Goal: Information Seeking & Learning: Check status

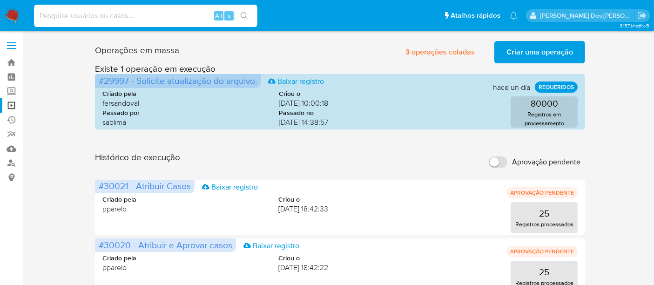
click at [137, 19] on input at bounding box center [145, 16] width 223 height 12
paste input "355692749"
type input "355692749"
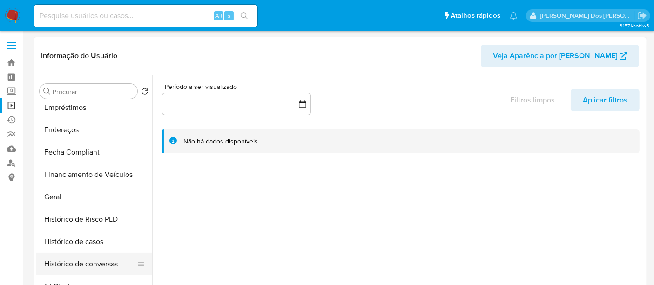
select select "10"
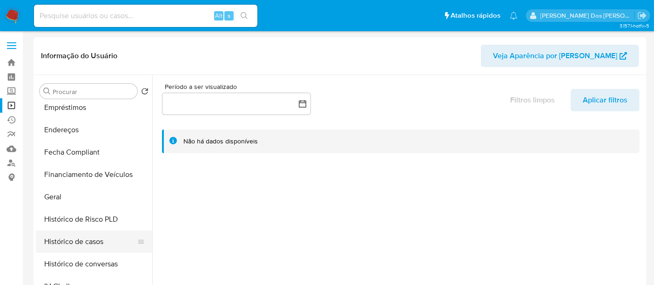
scroll to position [310, 0]
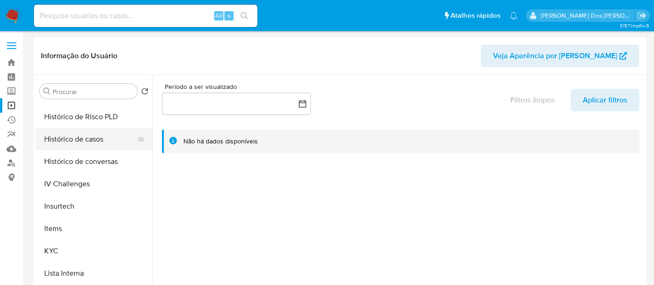
click at [81, 137] on button "Histórico de casos" at bounding box center [90, 139] width 109 height 22
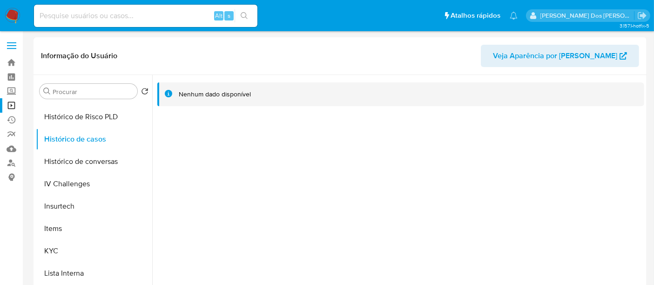
click at [130, 14] on input at bounding box center [145, 16] width 223 height 12
paste input "1081070243"
type input "1081070243"
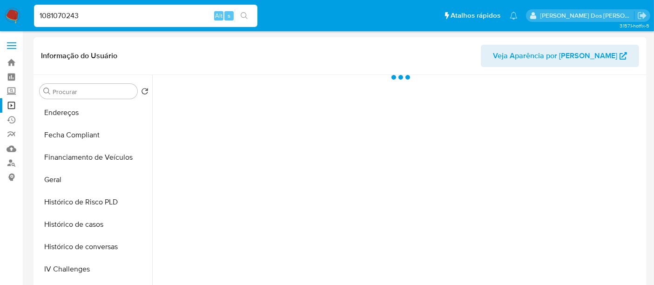
scroll to position [310, 0]
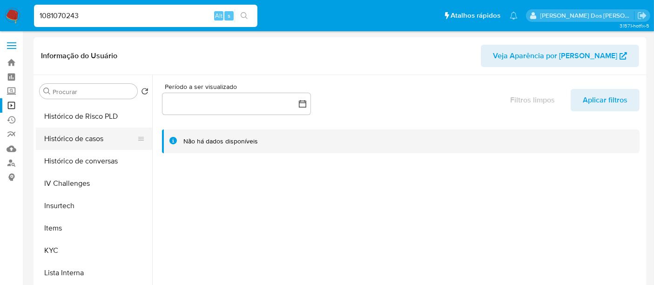
select select "10"
click at [84, 139] on button "Histórico de casos" at bounding box center [90, 139] width 109 height 22
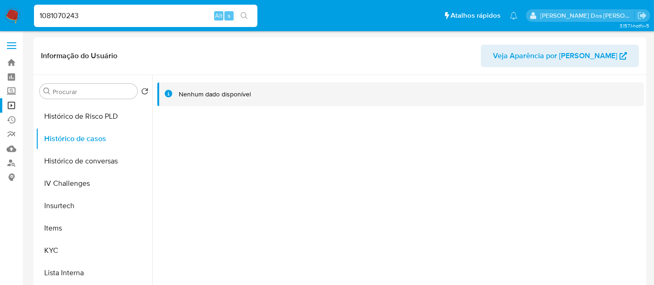
click at [125, 18] on input "1081070243" at bounding box center [145, 16] width 223 height 12
paste input "522437940"
type input "522437940"
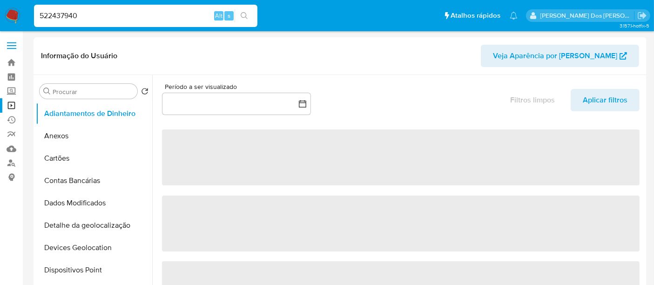
select select "10"
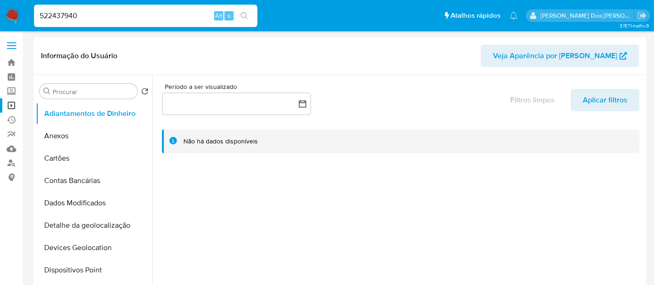
click at [128, 11] on input "522437940" at bounding box center [145, 16] width 223 height 12
paste input "2498374662"
type input "2498374662"
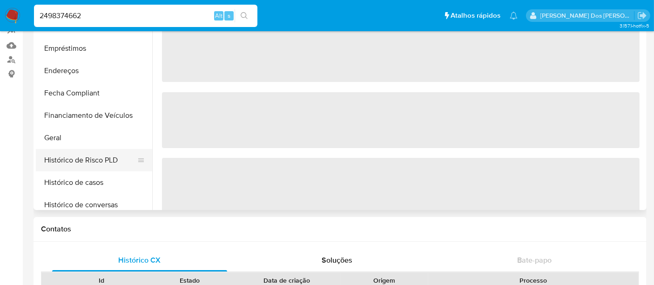
scroll to position [207, 0]
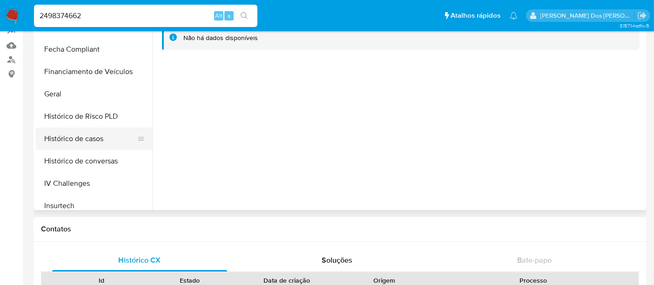
click at [85, 132] on button "Histórico de casos" at bounding box center [90, 139] width 109 height 22
select select "10"
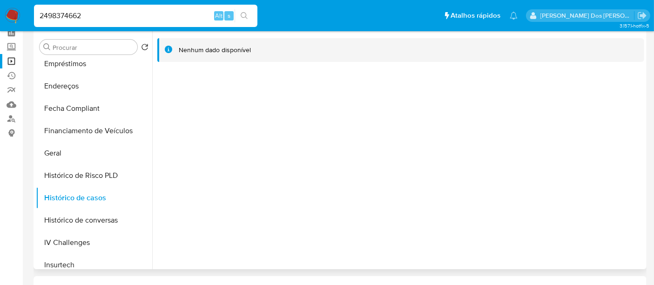
scroll to position [0, 0]
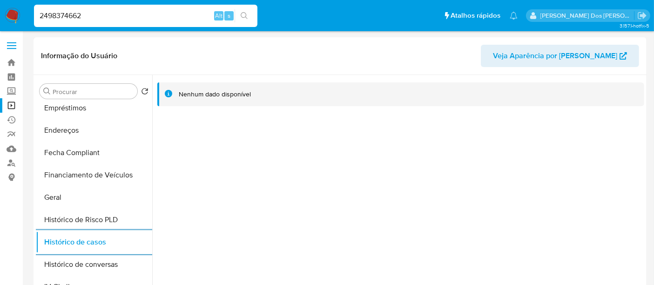
click at [121, 14] on input "2498374662" at bounding box center [145, 16] width 223 height 12
paste input "1532631930"
type input "1532631930"
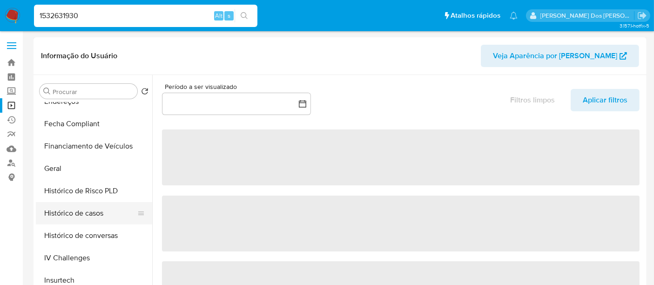
scroll to position [258, 0]
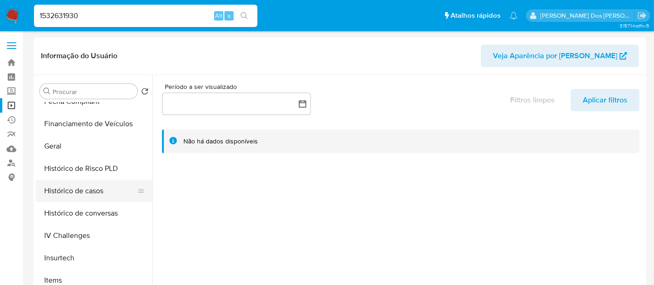
click at [84, 191] on button "Histórico de casos" at bounding box center [90, 191] width 109 height 22
select select "10"
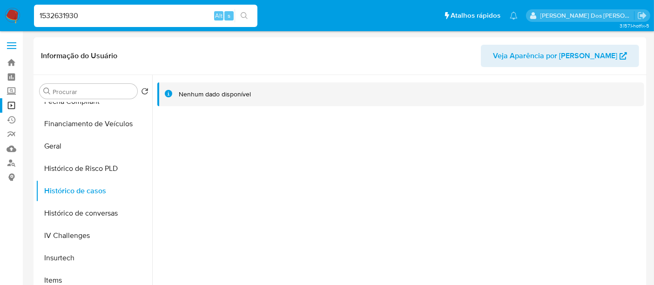
click at [129, 18] on input "1532631930" at bounding box center [145, 16] width 223 height 12
paste input "736029934"
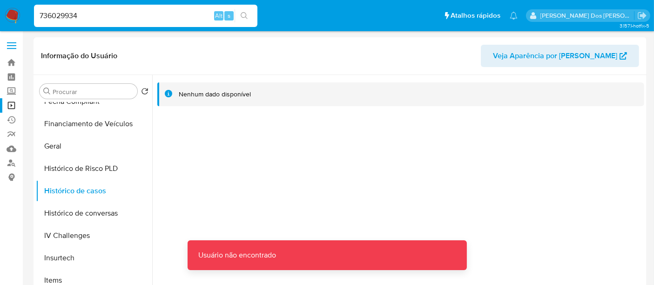
click at [129, 18] on input "736029934" at bounding box center [145, 16] width 223 height 12
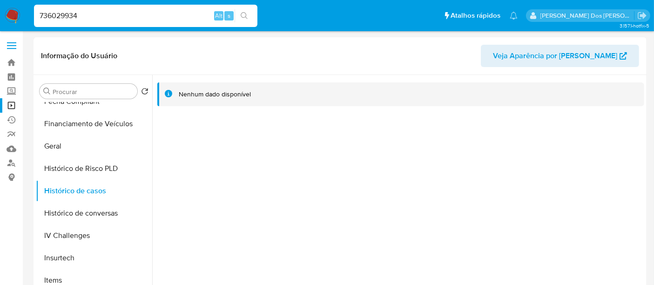
type input "736029934"
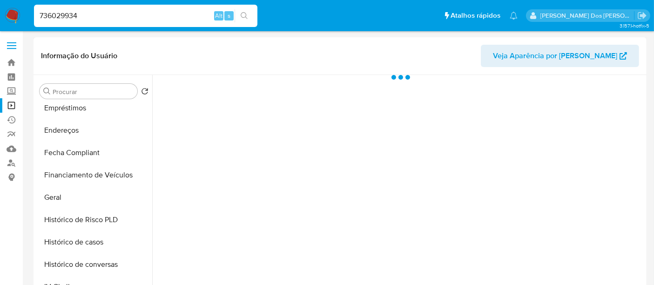
scroll to position [258, 0]
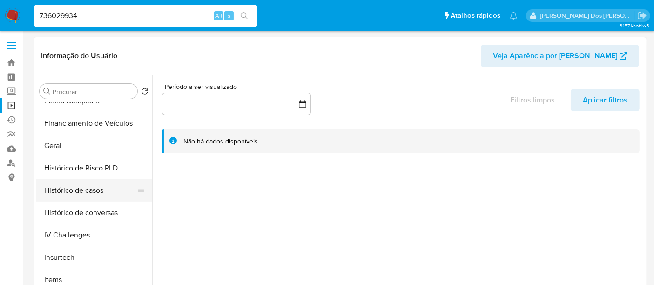
click at [79, 189] on button "Histórico de casos" at bounding box center [90, 190] width 109 height 22
select select "10"
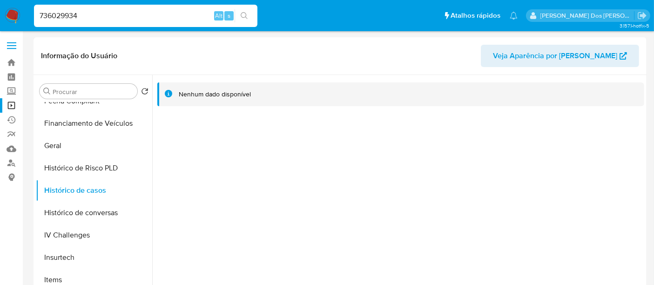
click at [103, 7] on div "736029934 Alt s" at bounding box center [145, 16] width 223 height 22
click at [103, 10] on input "736029934" at bounding box center [145, 16] width 223 height 12
paste input "1056511953"
type input "1056511953"
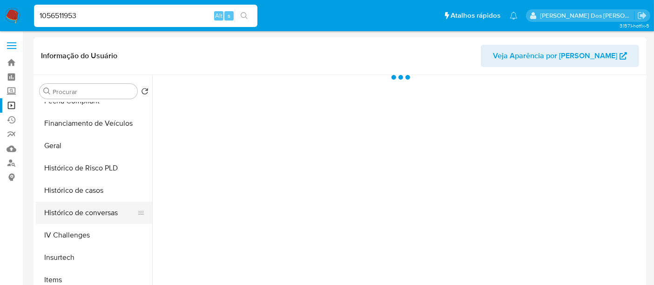
scroll to position [310, 0]
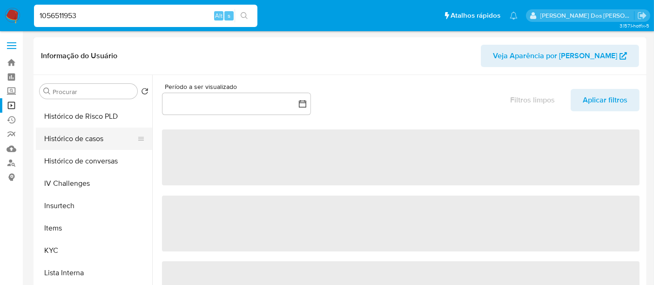
click at [89, 140] on button "Histórico de casos" at bounding box center [90, 139] width 109 height 22
select select "10"
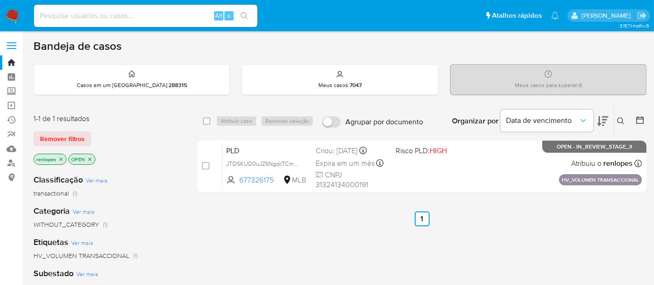
click at [11, 15] on img at bounding box center [13, 16] width 16 height 16
click at [63, 19] on input at bounding box center [145, 16] width 223 height 12
paste input "Gj8jAyAiqbC7eozWDwNMCJjf"
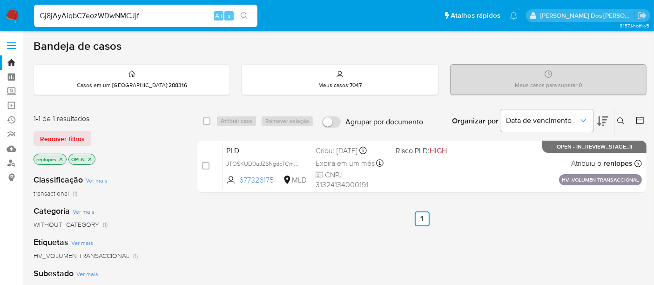
type input "Gj8jAyAiqbC7eozWDwNMCJjf"
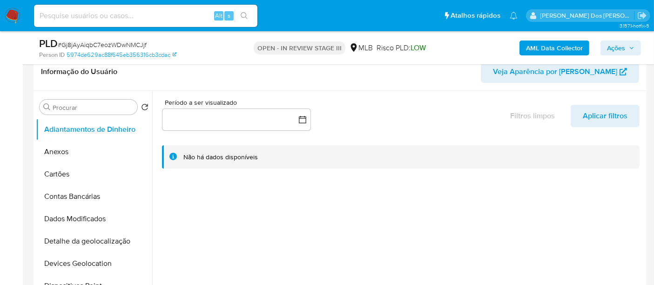
select select "10"
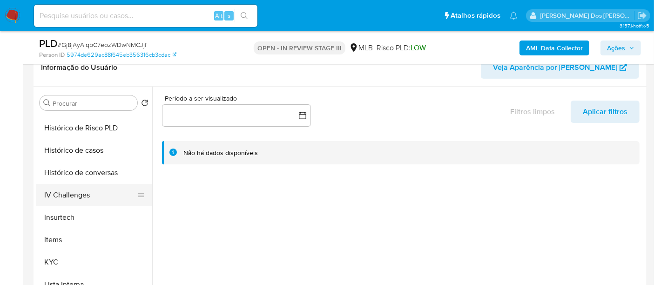
scroll to position [258, 0]
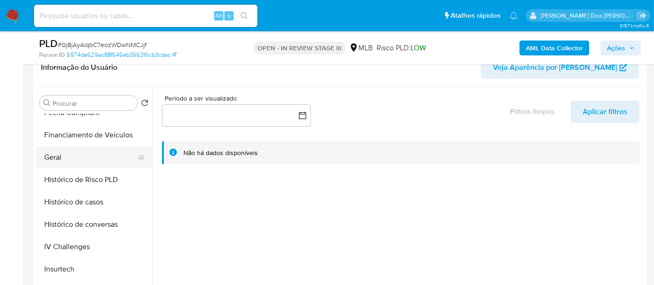
click at [57, 155] on button "Geral" at bounding box center [90, 157] width 109 height 22
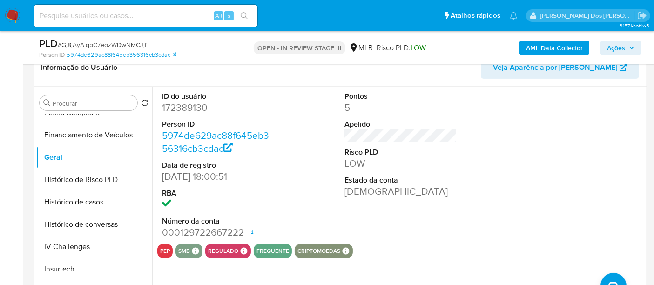
click at [134, 18] on input at bounding box center [145, 16] width 223 height 12
paste input "2P57JFlpOAcCkO4Sz5vSRCQK"
type input "2P57JFlpOAcCkO4Sz5vSRCQK"
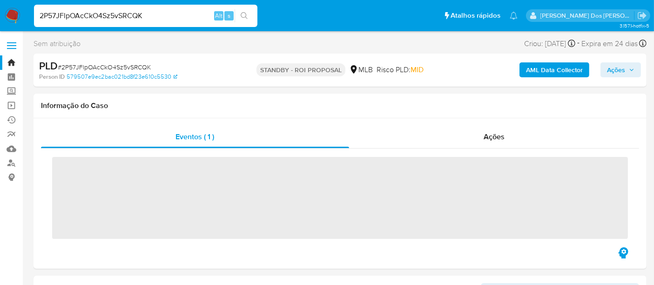
click at [134, 18] on input "2P57JFlpOAcCkO4Sz5vSRCQK" at bounding box center [145, 16] width 223 height 12
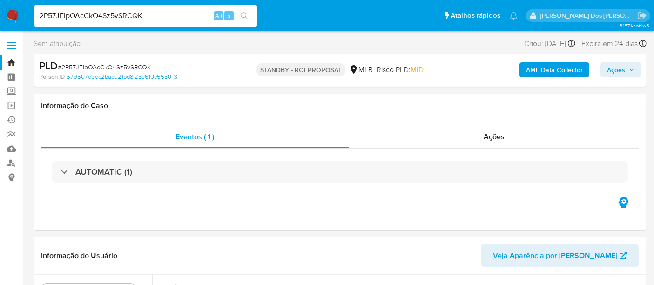
click at [134, 18] on input "2P57JFlpOAcCkO4Sz5vSRCQK" at bounding box center [145, 16] width 223 height 12
select select "10"
type input "[EMAIL_ADDRESS][DOMAIN_NAME]"
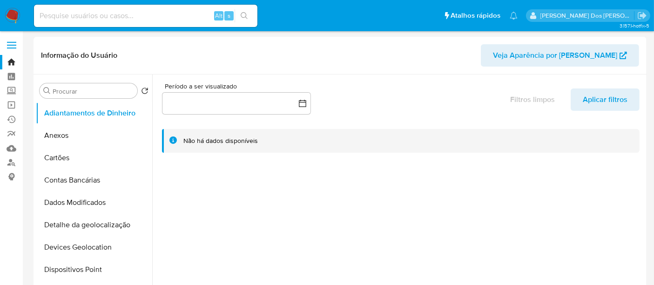
select select "10"
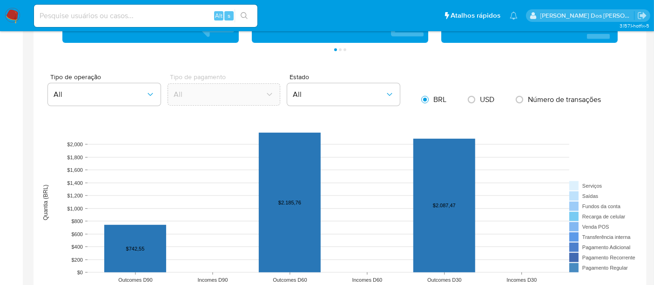
scroll to position [724, 0]
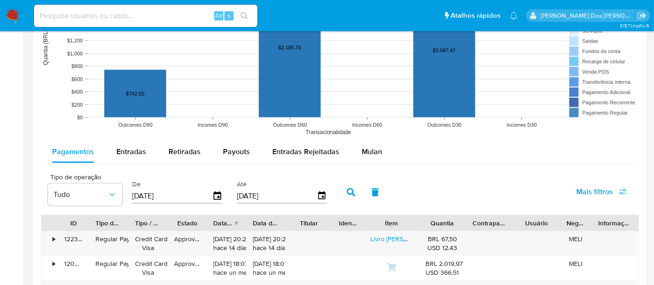
click at [183, 13] on input at bounding box center [145, 16] width 223 height 12
type input "[EMAIL_ADDRESS][DOMAIN_NAME]"
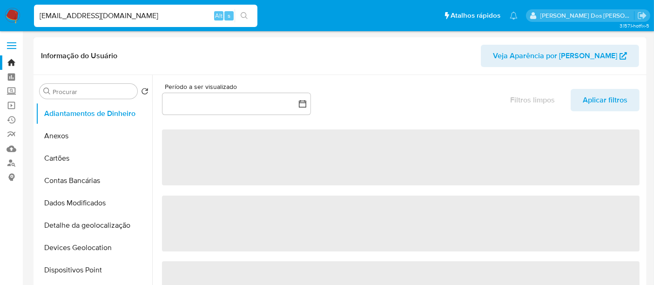
select select "10"
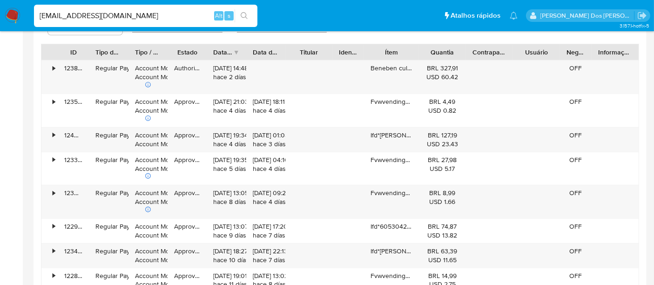
scroll to position [827, 0]
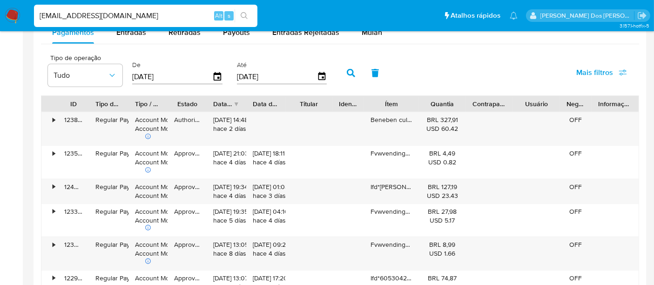
click at [179, 18] on input "[EMAIL_ADDRESS][DOMAIN_NAME]" at bounding box center [145, 16] width 223 height 12
type input "[EMAIL_ADDRESS][DOMAIN_NAME]"
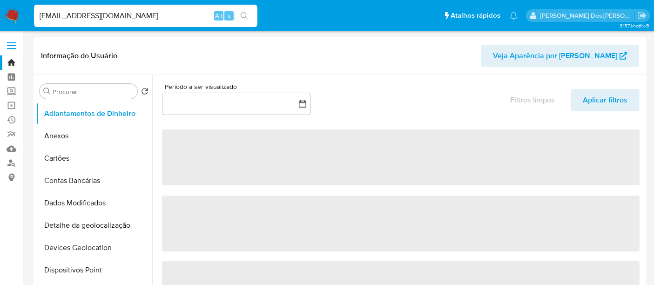
select select "10"
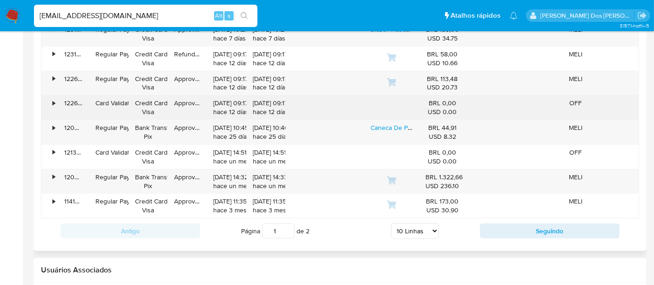
scroll to position [775, 0]
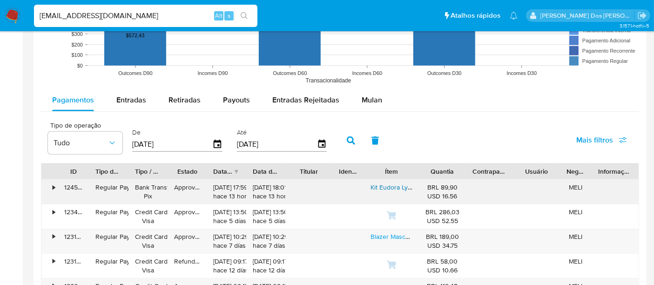
click at [397, 184] on link "Kit Eudora Lyra Body Splash + Loção Corporal Hidratante" at bounding box center [451, 186] width 163 height 9
click at [130, 15] on input "[EMAIL_ADDRESS][DOMAIN_NAME]" at bounding box center [145, 16] width 223 height 12
click at [129, 15] on input "[EMAIL_ADDRESS][DOMAIN_NAME]" at bounding box center [145, 16] width 223 height 12
paste input "2P57JFlpOAcCkO4Sz5vSRCQK"
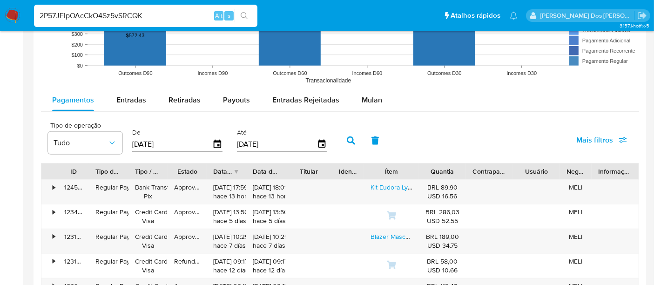
type input "2P57JFlpOAcCkO4Sz5vSRCQK"
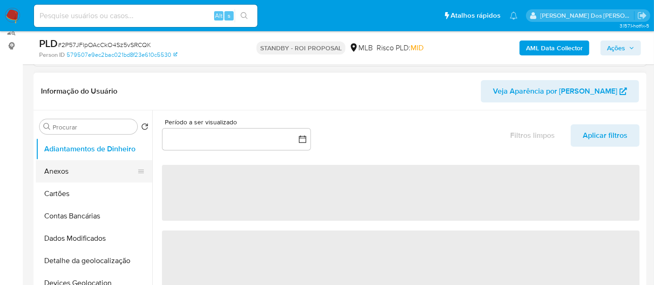
scroll to position [155, 0]
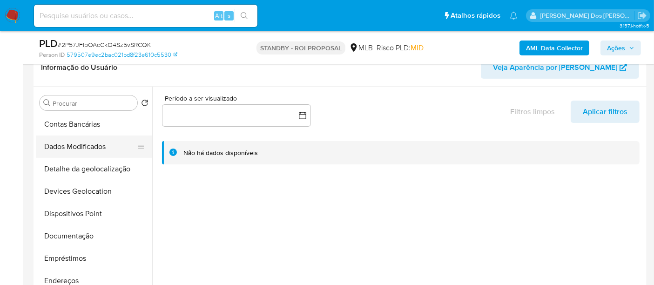
select select "10"
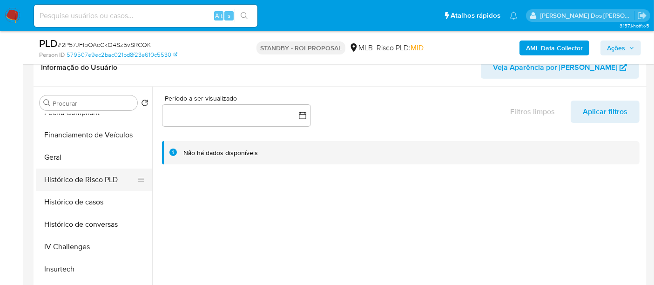
scroll to position [362, 0]
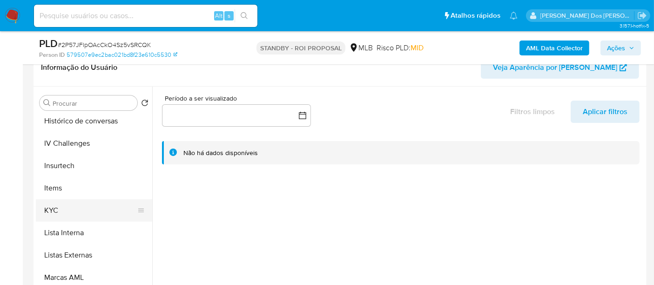
click at [54, 210] on button "KYC" at bounding box center [90, 210] width 109 height 22
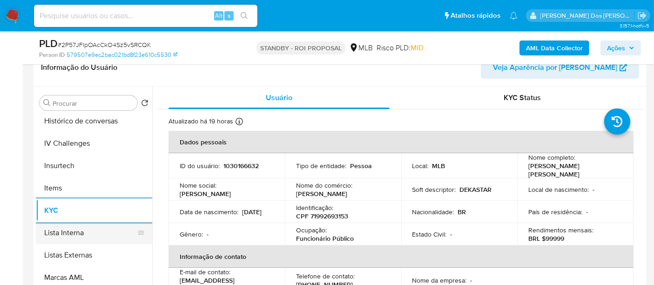
scroll to position [310, 0]
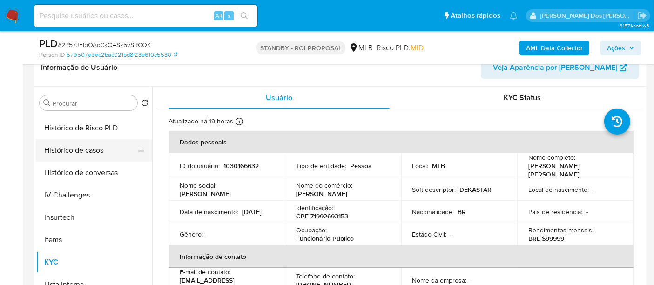
click at [77, 152] on button "Histórico de casos" at bounding box center [90, 150] width 109 height 22
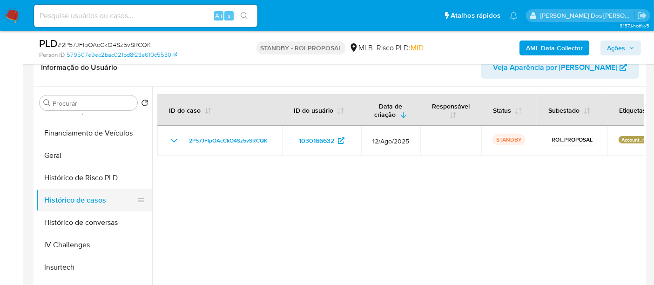
scroll to position [157, 0]
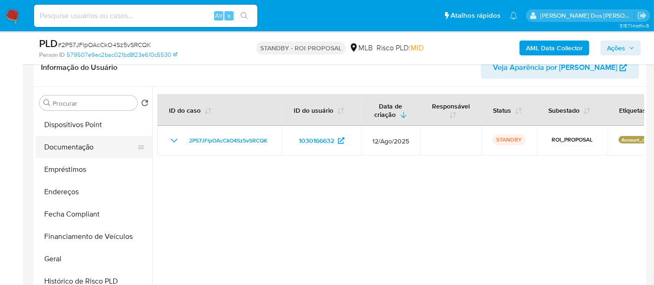
click at [81, 148] on button "Documentação" at bounding box center [90, 147] width 109 height 22
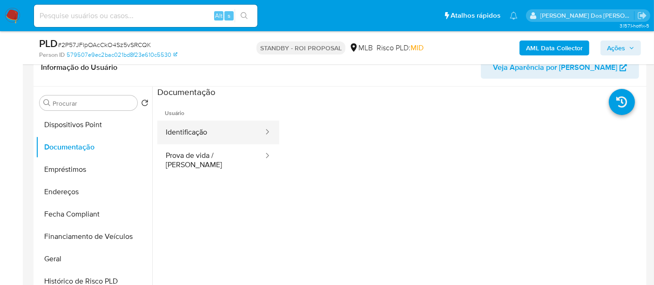
click at [184, 137] on button "Identificação" at bounding box center [210, 133] width 107 height 24
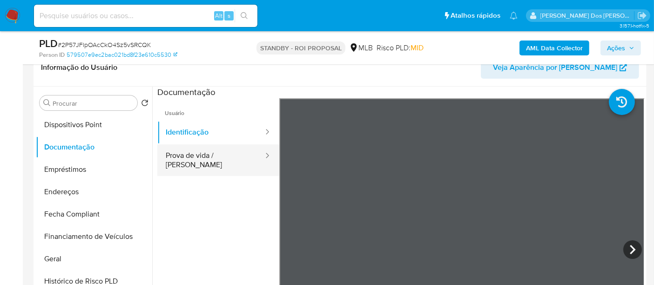
click at [190, 157] on button "Prova de vida / [PERSON_NAME]" at bounding box center [210, 160] width 107 height 32
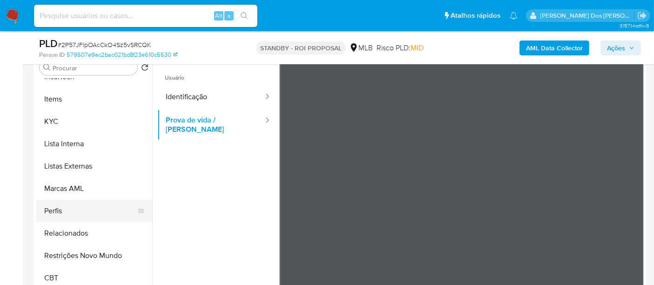
scroll to position [207, 0]
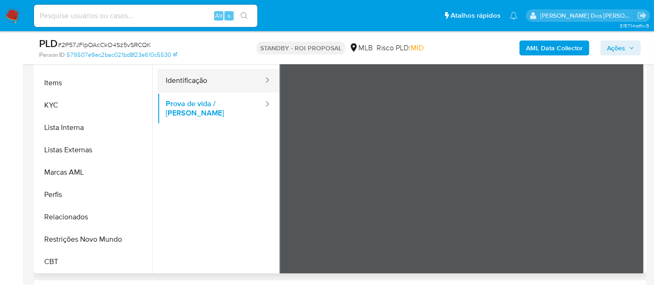
click at [199, 83] on button "Identificação" at bounding box center [210, 81] width 107 height 24
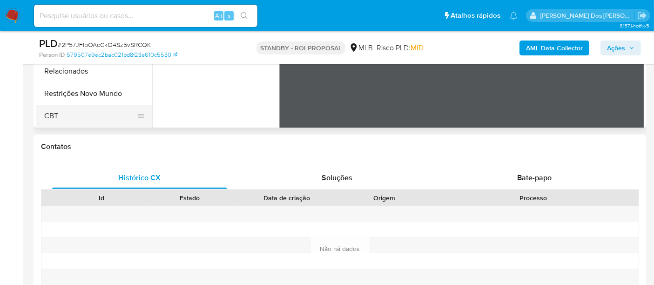
scroll to position [310, 0]
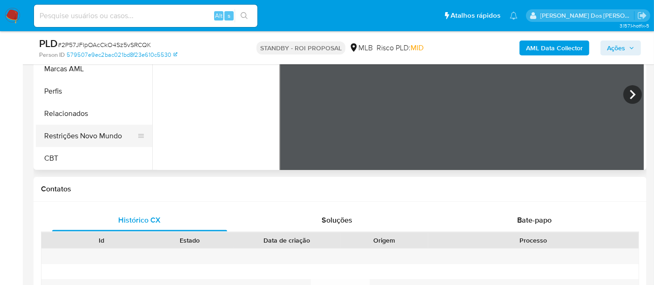
click at [86, 135] on button "Restrições Novo Mundo" at bounding box center [90, 136] width 109 height 22
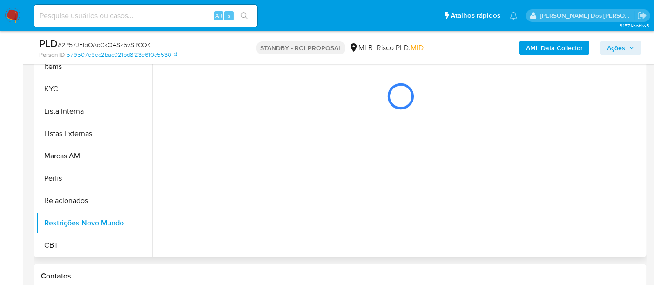
scroll to position [207, 0]
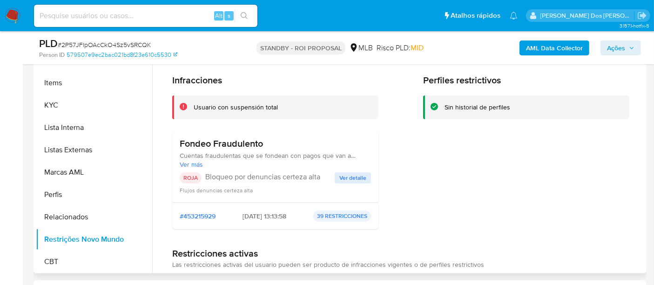
click at [358, 175] on span "Ver detalle" at bounding box center [352, 177] width 27 height 9
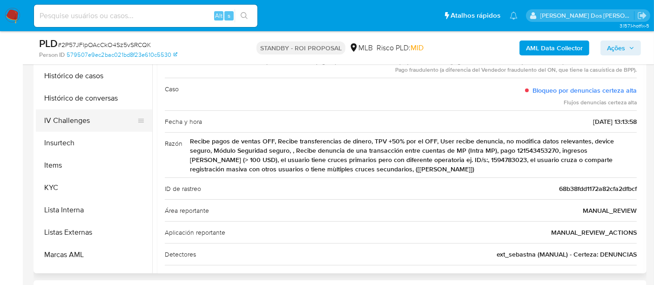
scroll to position [260, 0]
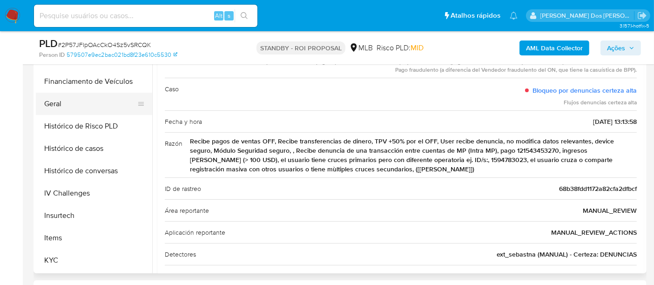
click at [50, 98] on button "Geral" at bounding box center [90, 104] width 109 height 22
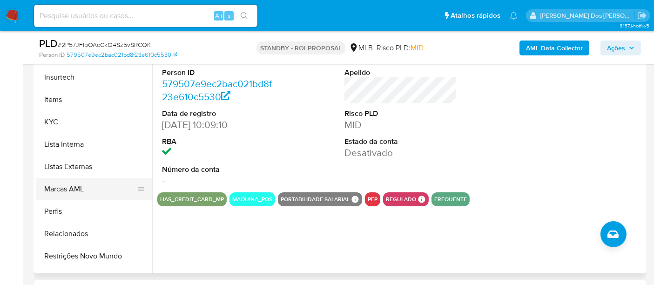
scroll to position [415, 0]
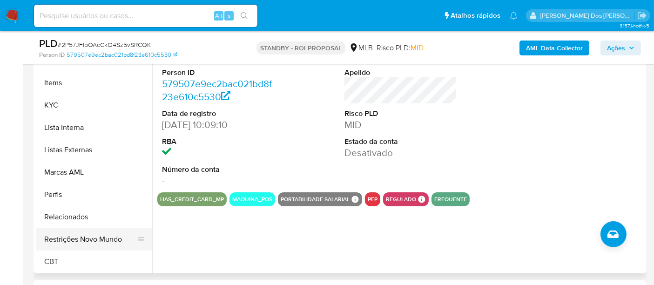
click at [82, 234] on button "Restrições Novo Mundo" at bounding box center [90, 239] width 109 height 22
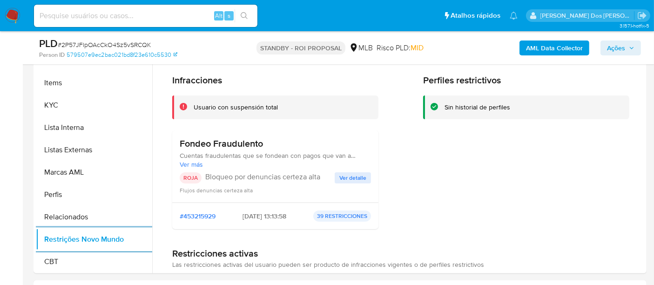
click at [117, 11] on input at bounding box center [145, 16] width 223 height 12
paste input "WoXVRD0nHEFXBEvt0YwrKMld"
type input "WoXVRD0nHEFXBEvt0YwrKMld"
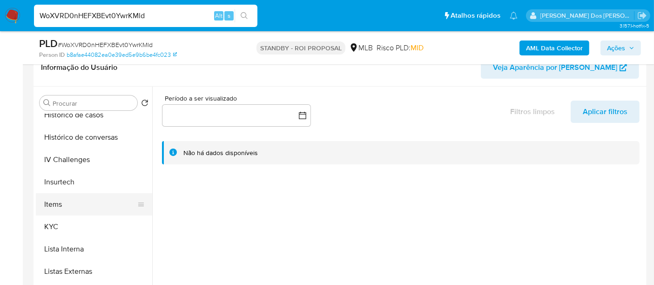
scroll to position [362, 0]
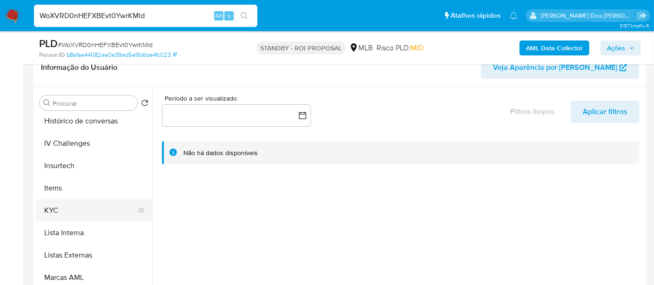
click at [54, 204] on button "KYC" at bounding box center [90, 210] width 109 height 22
select select "10"
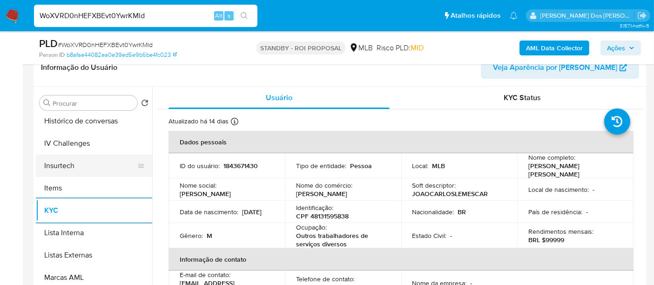
scroll to position [310, 0]
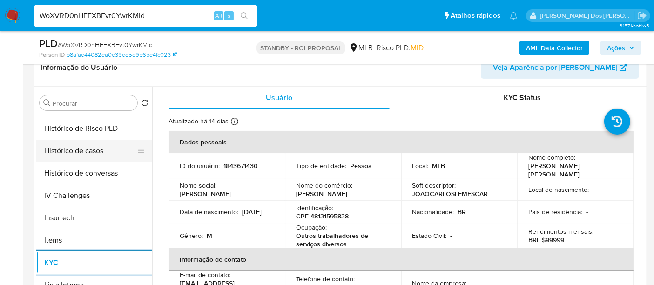
click at [86, 152] on button "Histórico de casos" at bounding box center [90, 151] width 109 height 22
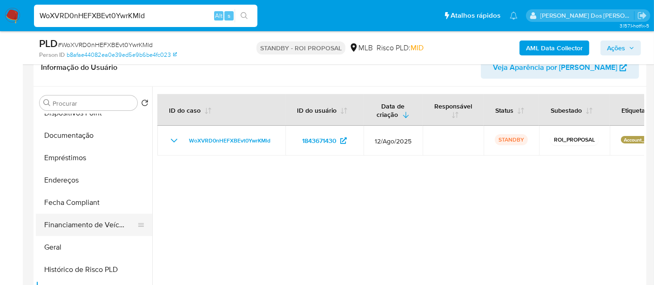
scroll to position [155, 0]
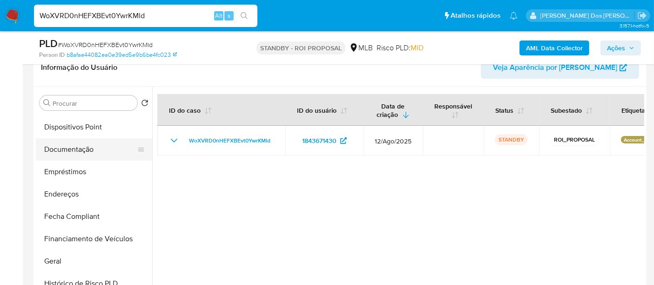
click at [90, 149] on button "Documentação" at bounding box center [90, 149] width 109 height 22
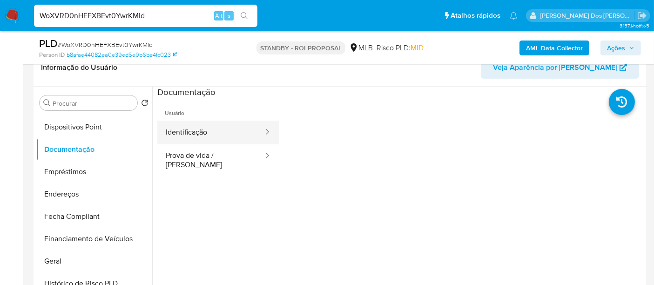
click at [203, 129] on button "Identificação" at bounding box center [210, 133] width 107 height 24
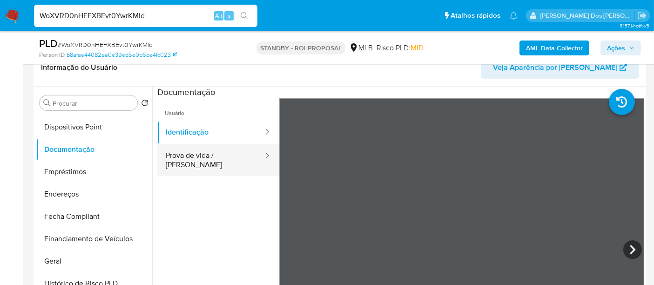
click at [231, 159] on button "Prova de vida / [PERSON_NAME]" at bounding box center [210, 160] width 107 height 32
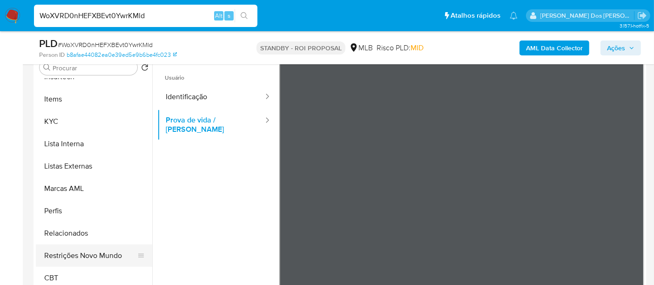
scroll to position [207, 0]
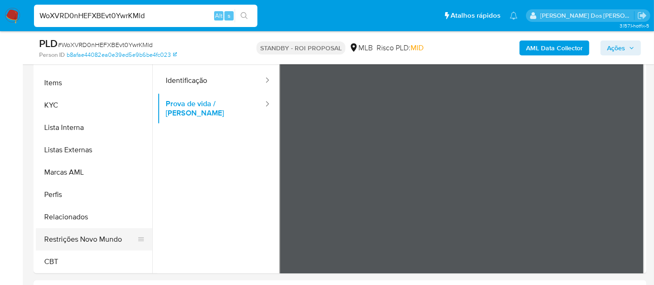
click at [93, 241] on button "Restrições Novo Mundo" at bounding box center [90, 239] width 109 height 22
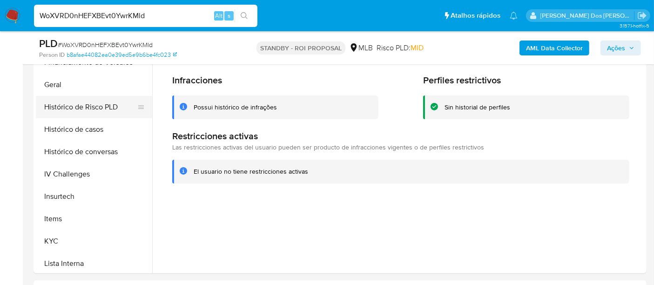
scroll to position [209, 0]
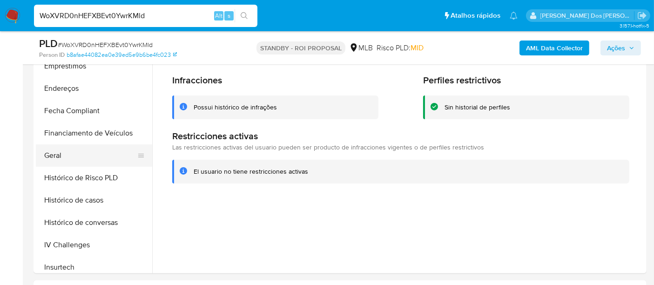
click at [60, 156] on button "Geral" at bounding box center [90, 155] width 109 height 22
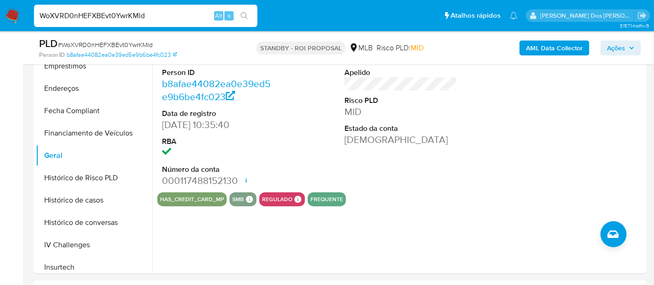
click at [88, 16] on input "WoXVRD0nHEFXBEvt0YwrKMld" at bounding box center [145, 16] width 223 height 12
paste input "DPQa7LYpYxHKYuictiq4PPFQ"
type input "DPQa7LYpYxHKYuictiq4PPFQ"
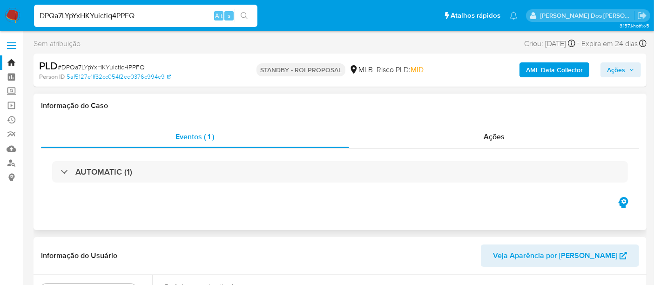
select select "10"
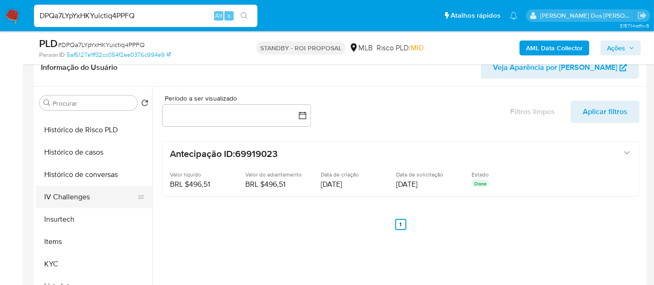
scroll to position [310, 0]
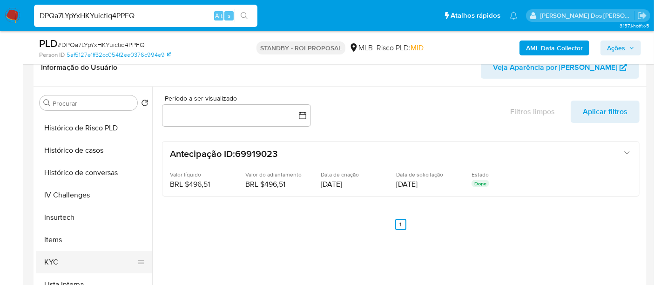
click at [53, 256] on button "KYC" at bounding box center [90, 262] width 109 height 22
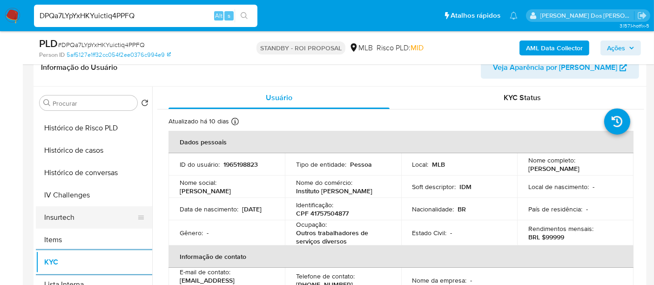
scroll to position [258, 0]
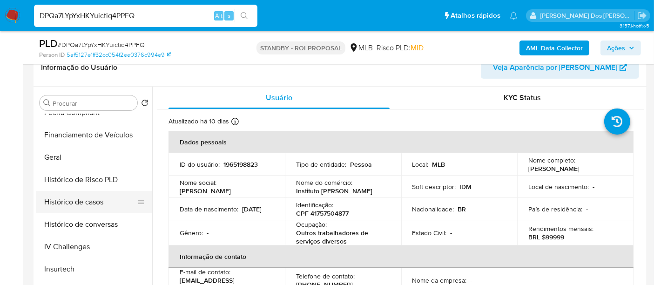
click at [88, 199] on button "Histórico de casos" at bounding box center [90, 202] width 109 height 22
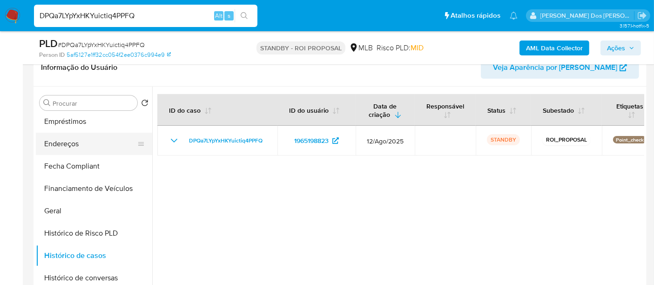
scroll to position [155, 0]
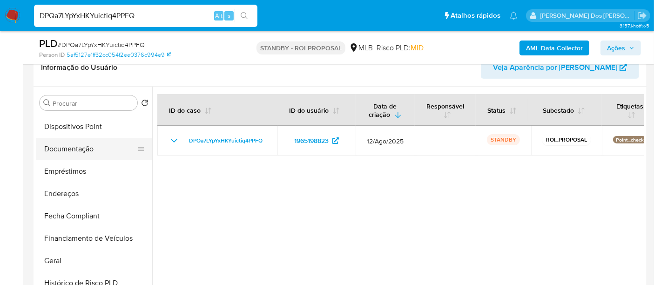
click at [84, 154] on button "Documentação" at bounding box center [90, 149] width 109 height 22
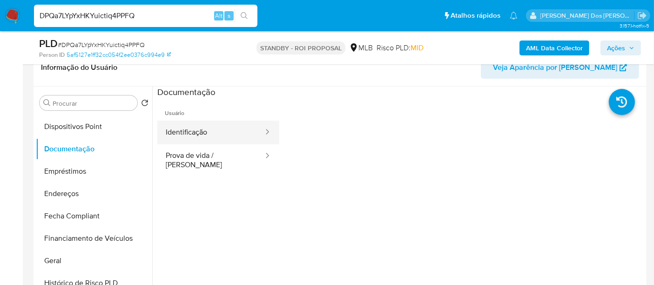
click at [215, 130] on button "Identificação" at bounding box center [210, 133] width 107 height 24
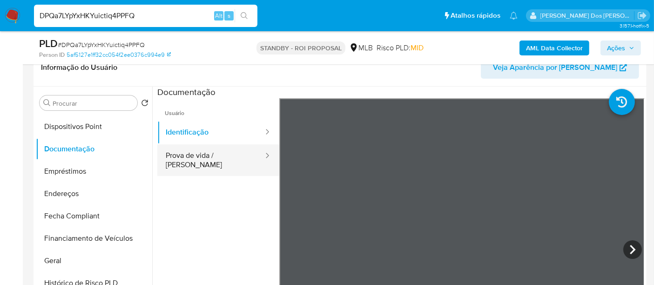
click at [221, 151] on button "Prova de vida / [PERSON_NAME]" at bounding box center [210, 160] width 107 height 32
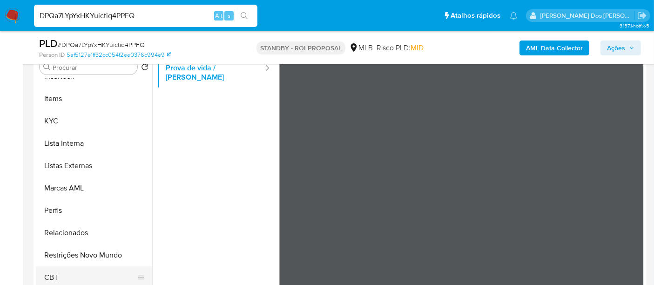
scroll to position [207, 0]
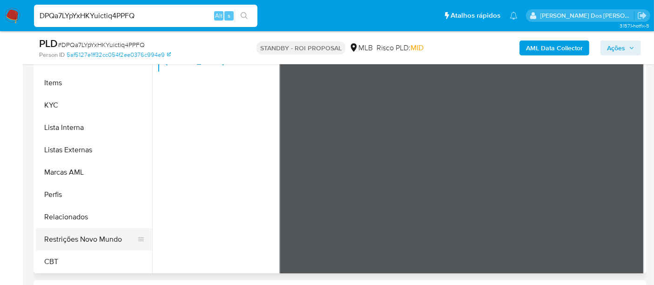
click at [103, 238] on button "Restrições Novo Mundo" at bounding box center [90, 239] width 109 height 22
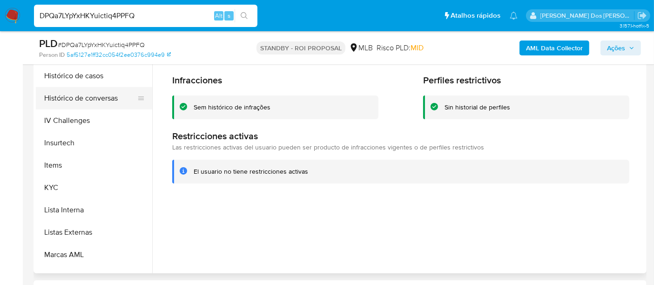
scroll to position [260, 0]
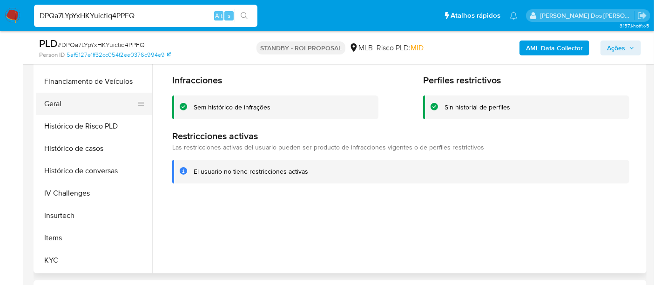
click at [56, 101] on button "Geral" at bounding box center [90, 104] width 109 height 22
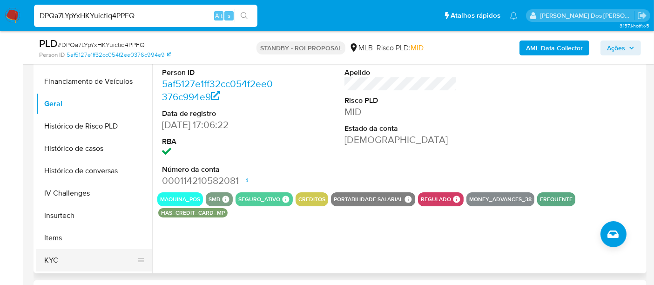
click at [56, 253] on button "KYC" at bounding box center [90, 260] width 109 height 22
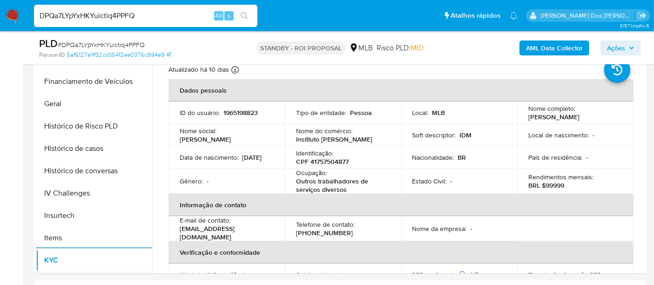
click at [94, 19] on input "DPQa7LYpYxHKYuictiq4PPFQ" at bounding box center [145, 16] width 223 height 12
paste input "pW9nwDOqR5z85gMMJNr3hNJZ"
type input "pW9nwDOqR5z85gMMJNr3hNJZ"
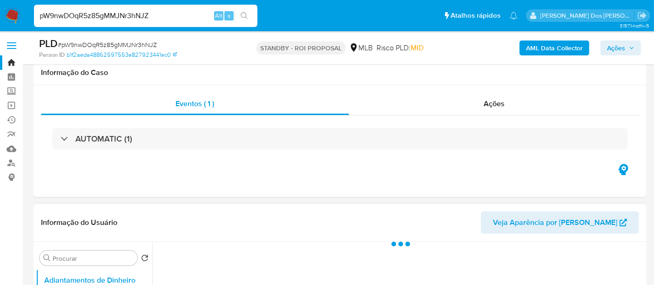
scroll to position [155, 0]
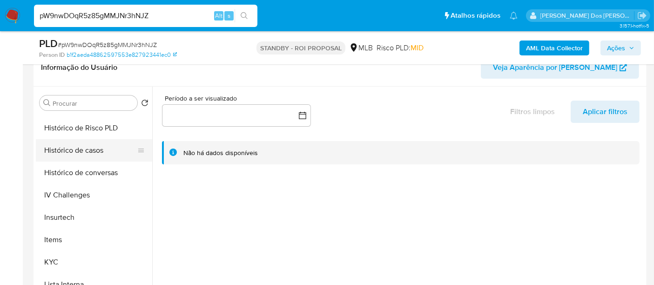
select select "10"
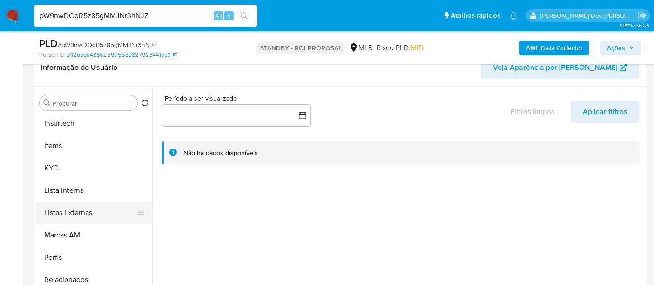
scroll to position [413, 0]
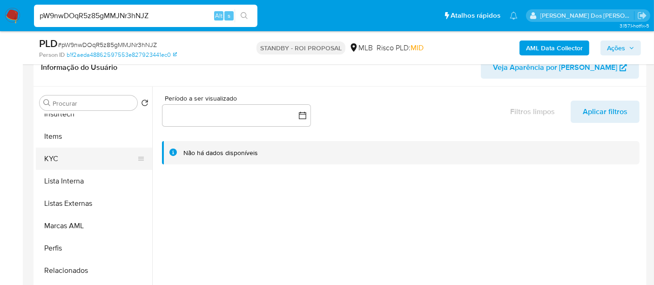
click at [54, 162] on button "KYC" at bounding box center [90, 159] width 109 height 22
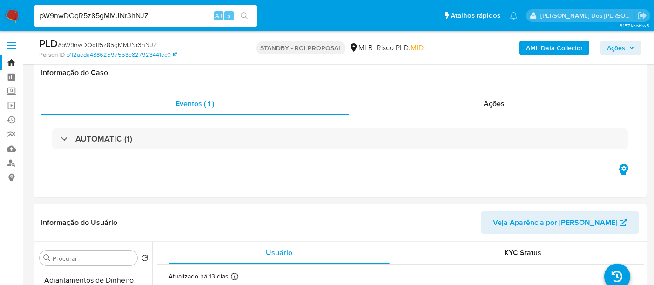
select select "10"
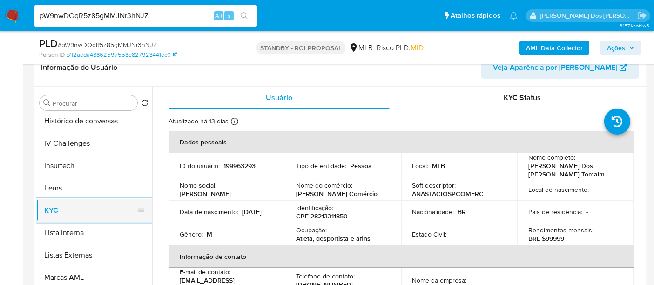
scroll to position [310, 0]
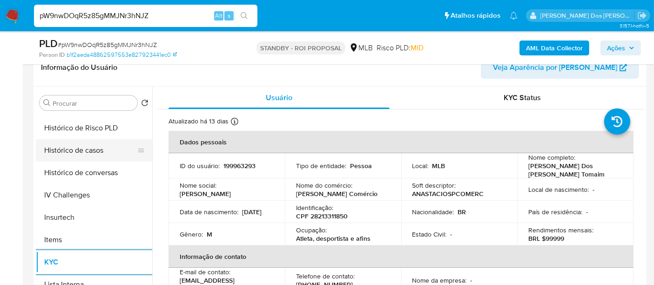
click at [84, 151] on button "Histórico de casos" at bounding box center [90, 150] width 109 height 22
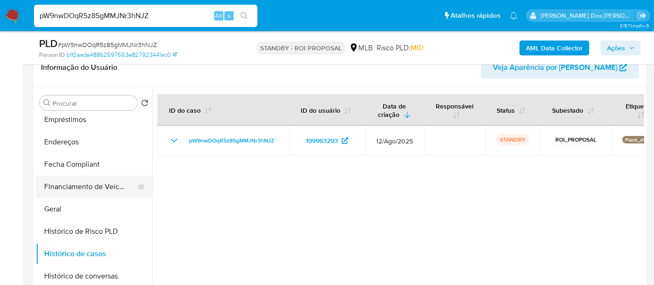
scroll to position [155, 0]
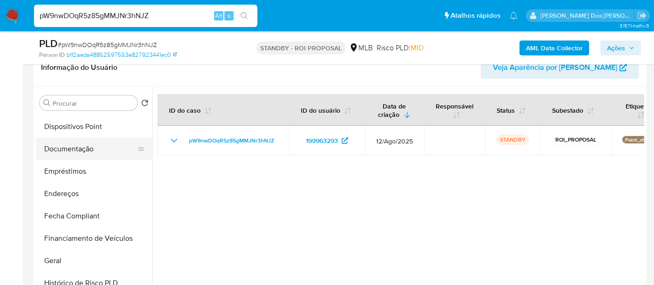
click at [67, 149] on button "Documentação" at bounding box center [90, 149] width 109 height 22
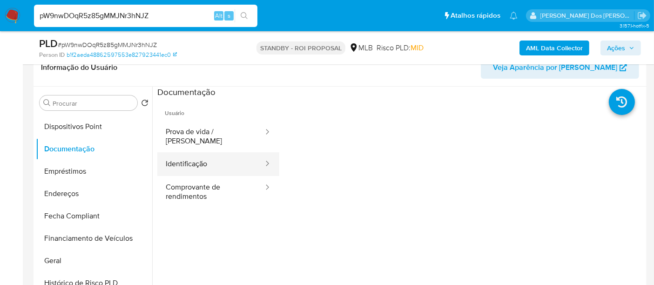
click at [209, 155] on button "Identificação" at bounding box center [210, 164] width 107 height 24
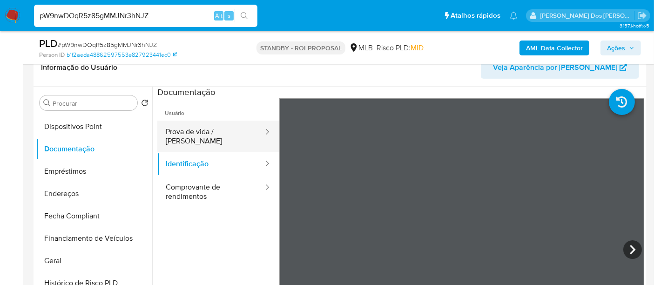
click at [239, 131] on button "Prova de vida / [PERSON_NAME]" at bounding box center [210, 137] width 107 height 32
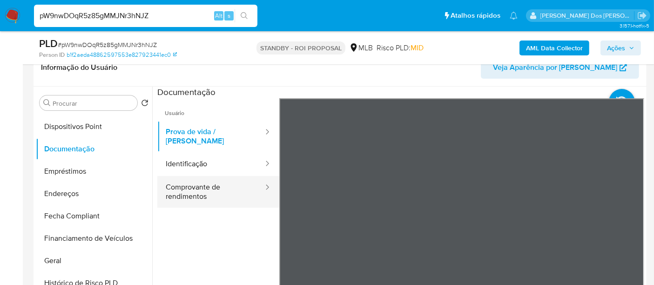
click at [173, 178] on button "Comprovante de rendimentos" at bounding box center [210, 192] width 107 height 32
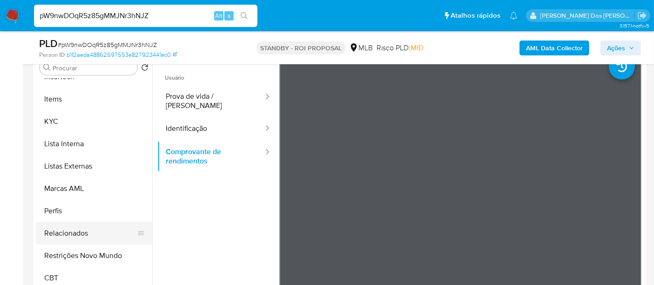
scroll to position [207, 0]
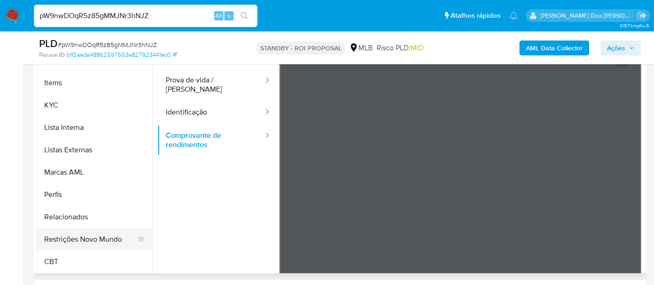
click at [94, 237] on button "Restrições Novo Mundo" at bounding box center [90, 239] width 109 height 22
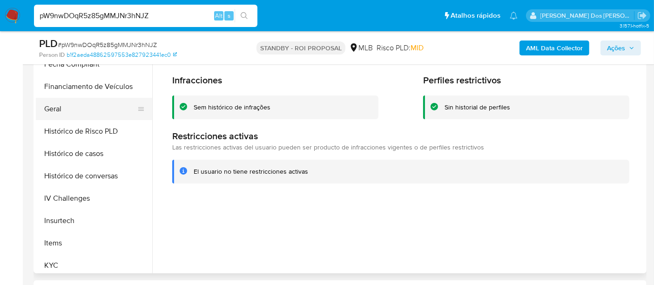
scroll to position [209, 0]
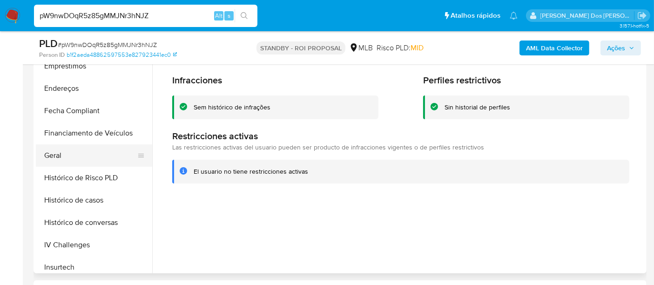
click at [58, 157] on button "Geral" at bounding box center [90, 155] width 109 height 22
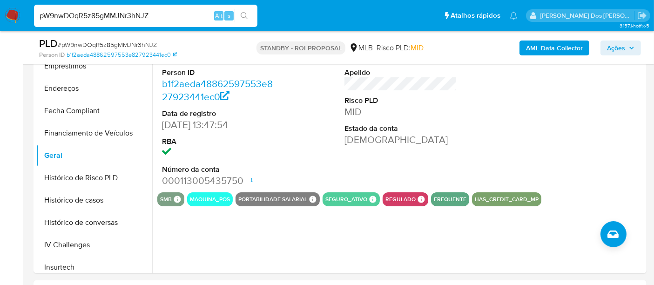
click at [123, 17] on input "pW9nwDOqR5z85gMMJNr3hNJZ" at bounding box center [145, 16] width 223 height 12
paste input "UcG126fCNi70BKscskwepUJh"
type input "UcG126fCNi70BKscskwepUJh"
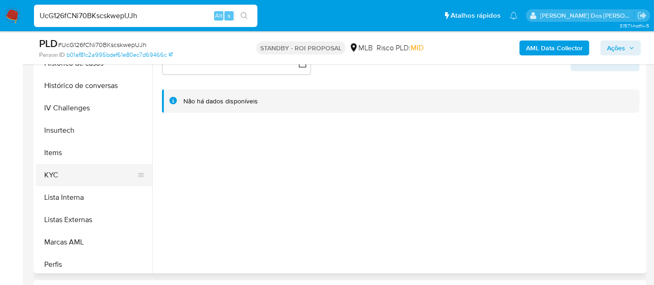
scroll to position [362, 0]
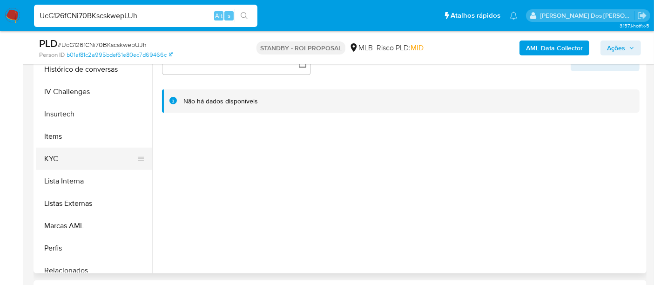
select select "10"
click at [53, 157] on button "KYC" at bounding box center [90, 159] width 109 height 22
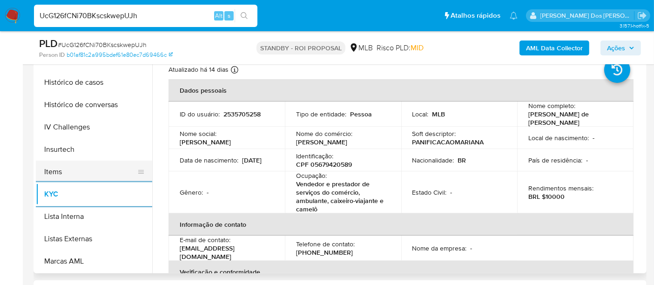
scroll to position [310, 0]
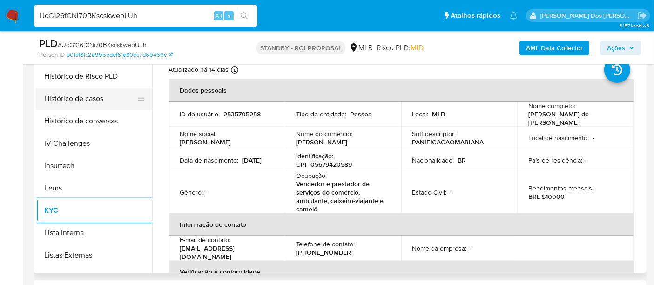
click at [85, 94] on button "Histórico de casos" at bounding box center [90, 99] width 109 height 22
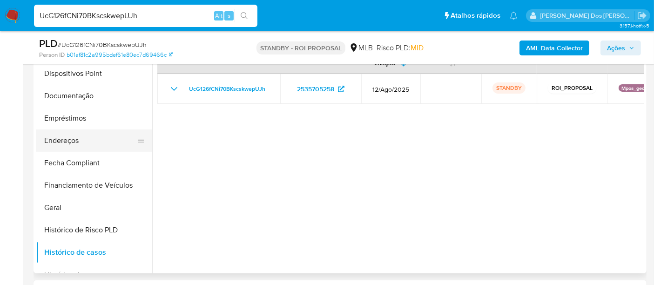
scroll to position [155, 0]
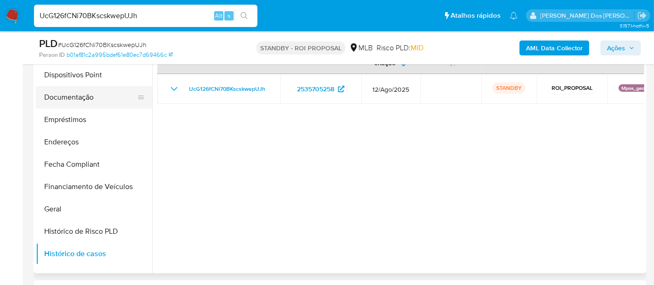
click at [74, 98] on button "Documentação" at bounding box center [90, 97] width 109 height 22
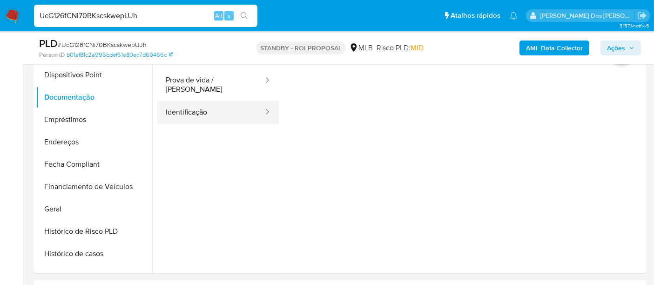
click at [194, 103] on button "Identificação" at bounding box center [210, 113] width 107 height 24
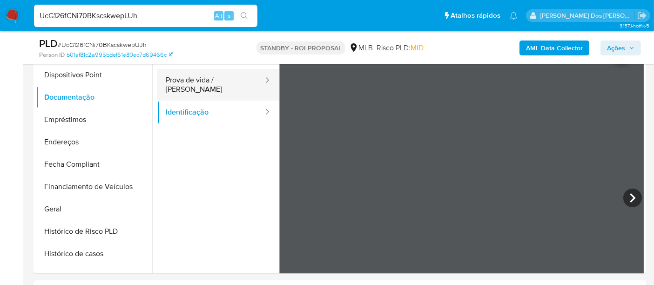
click at [222, 83] on button "Prova de vida / [PERSON_NAME]" at bounding box center [210, 85] width 107 height 32
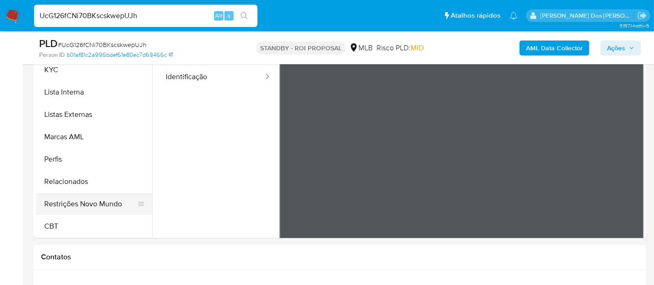
scroll to position [258, 0]
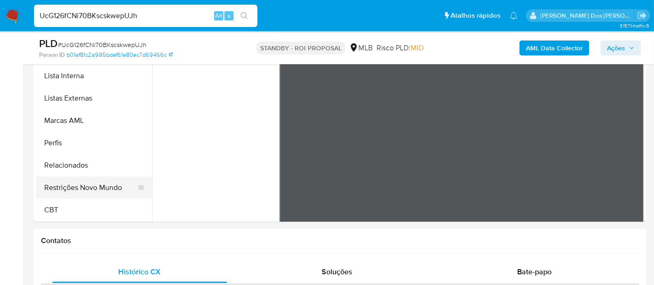
click at [94, 187] on button "Restrições Novo Mundo" at bounding box center [90, 187] width 109 height 22
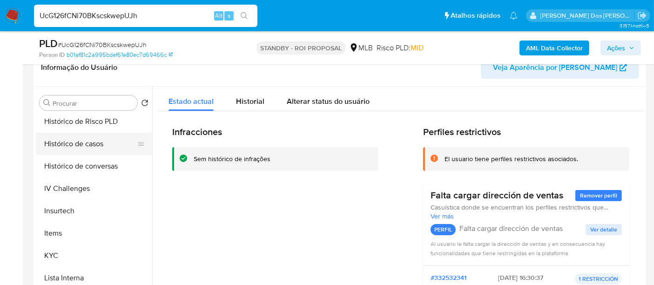
scroll to position [260, 0]
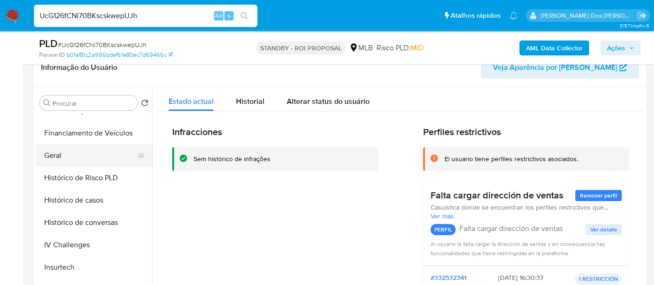
click at [56, 154] on button "Geral" at bounding box center [90, 155] width 109 height 22
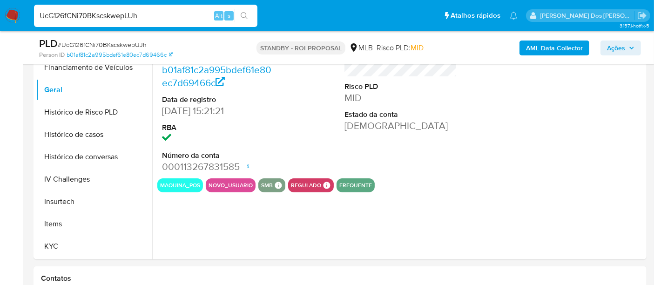
scroll to position [258, 0]
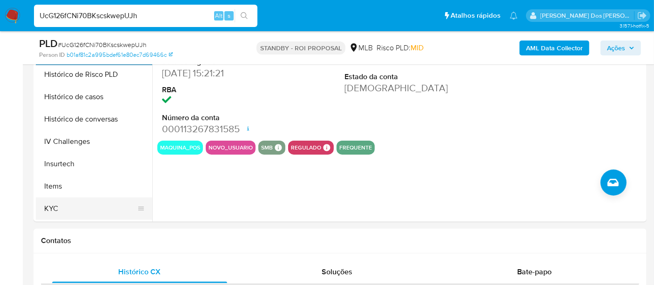
click at [40, 207] on button "KYC" at bounding box center [90, 208] width 109 height 22
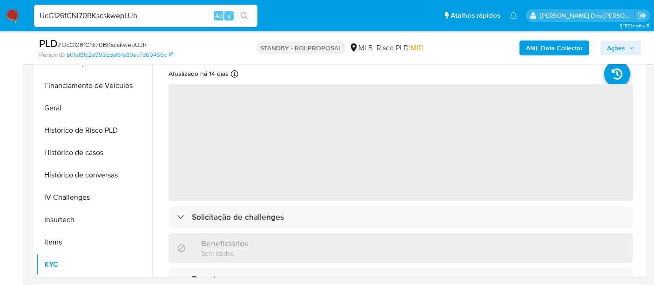
scroll to position [155, 0]
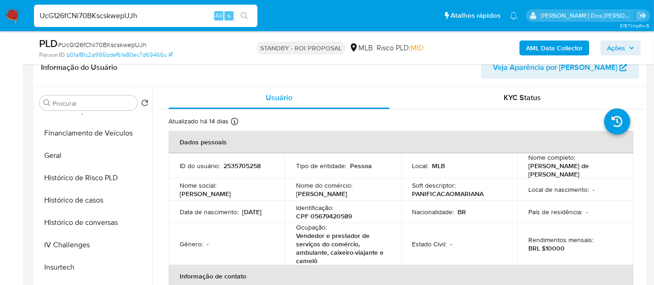
click at [181, 18] on input "UcG126fCNi70BKscskwepUJh" at bounding box center [145, 16] width 223 height 12
paste input "8wFb2y8Vm7OLuhaE4tViBNNo"
type input "8wFb2y8Vm7OLuhaE4tViBNNo"
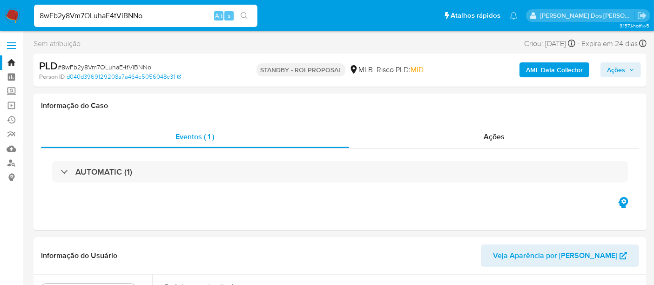
select select "10"
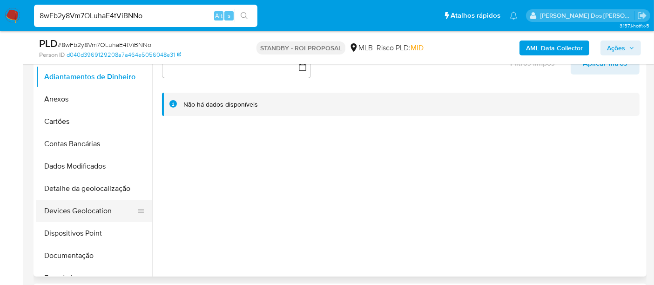
scroll to position [258, 0]
